Goal: Transaction & Acquisition: Download file/media

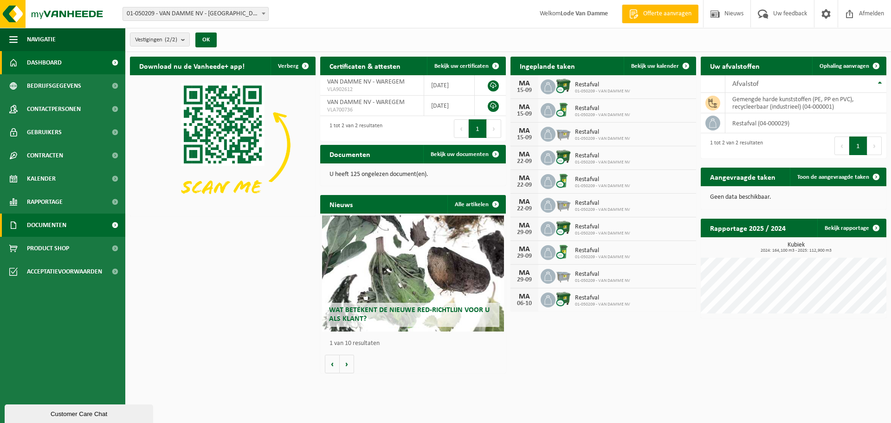
click at [112, 226] on span at bounding box center [114, 224] width 21 height 23
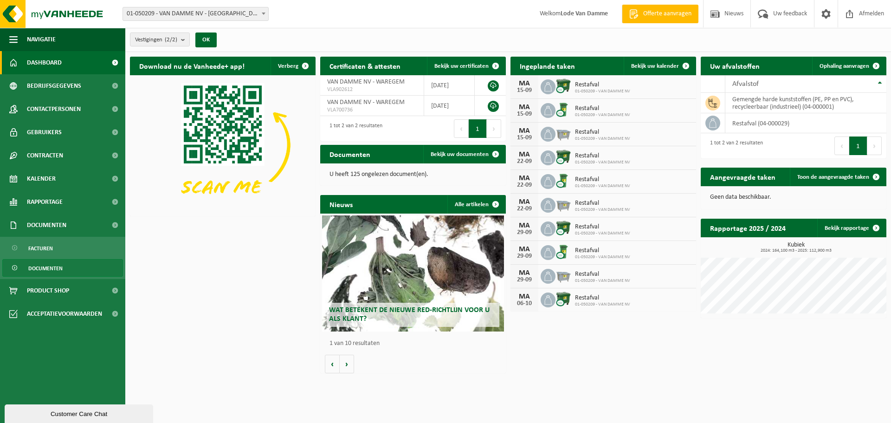
click at [48, 267] on span "Documenten" at bounding box center [45, 268] width 34 height 18
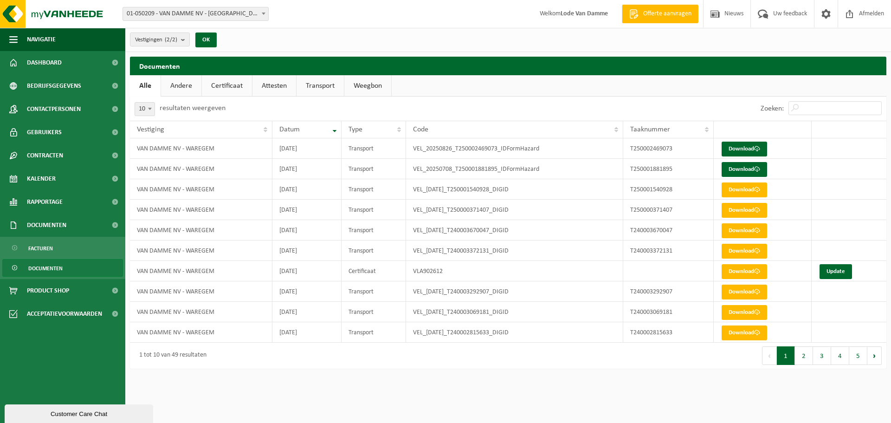
click at [54, 264] on span "Documenten" at bounding box center [45, 268] width 34 height 18
click at [803, 352] on button "2" at bounding box center [804, 355] width 18 height 19
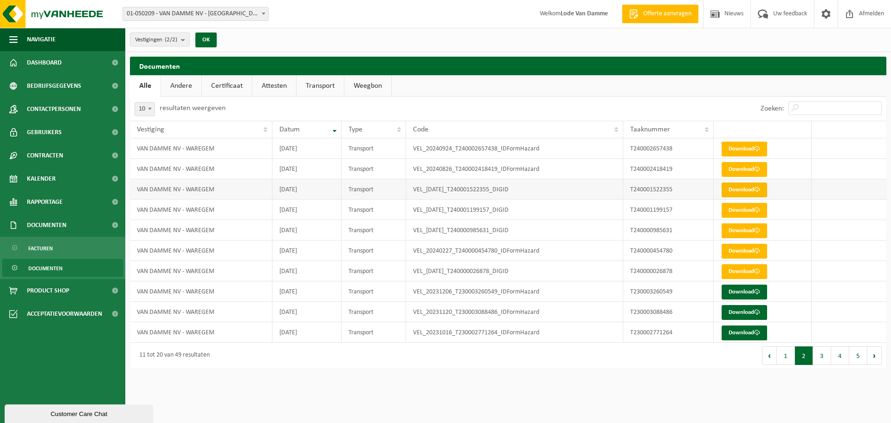
click at [746, 191] on link "Download" at bounding box center [743, 189] width 45 height 15
